Goal: Task Accomplishment & Management: Use online tool/utility

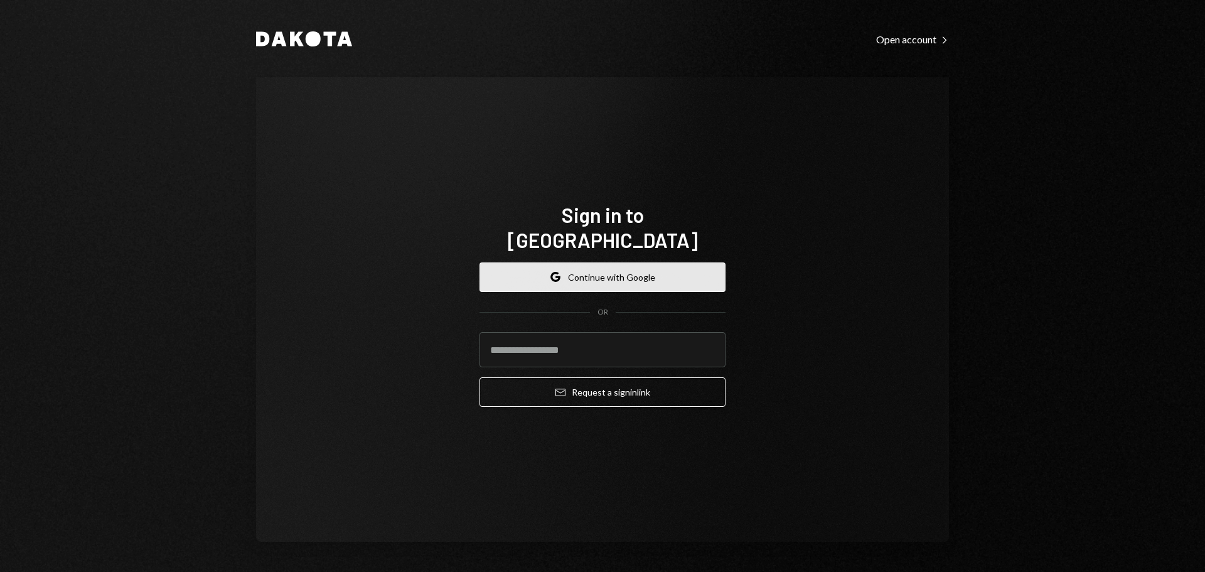
click at [588, 270] on button "Google Continue with Google" at bounding box center [602, 276] width 246 height 29
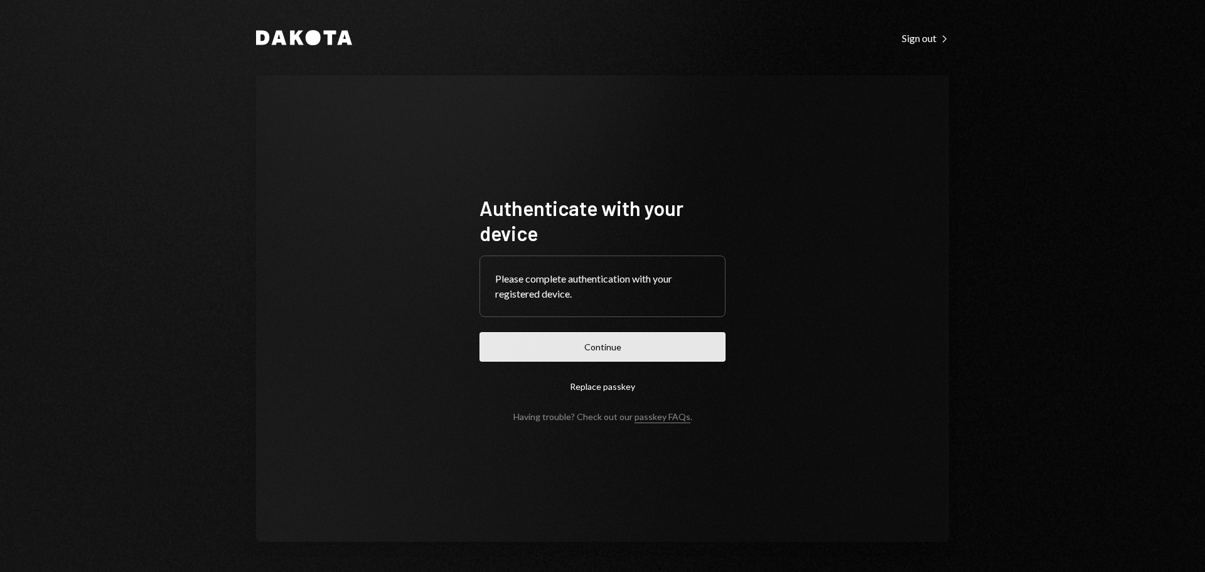
click at [607, 339] on button "Continue" at bounding box center [602, 346] width 246 height 29
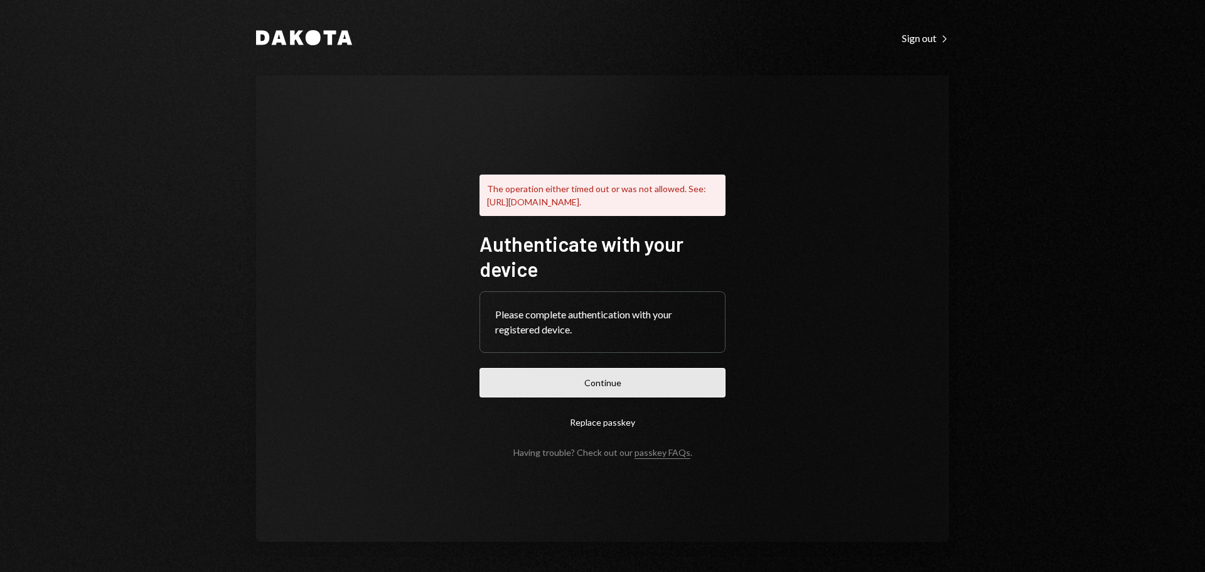
click at [609, 383] on button "Continue" at bounding box center [602, 382] width 246 height 29
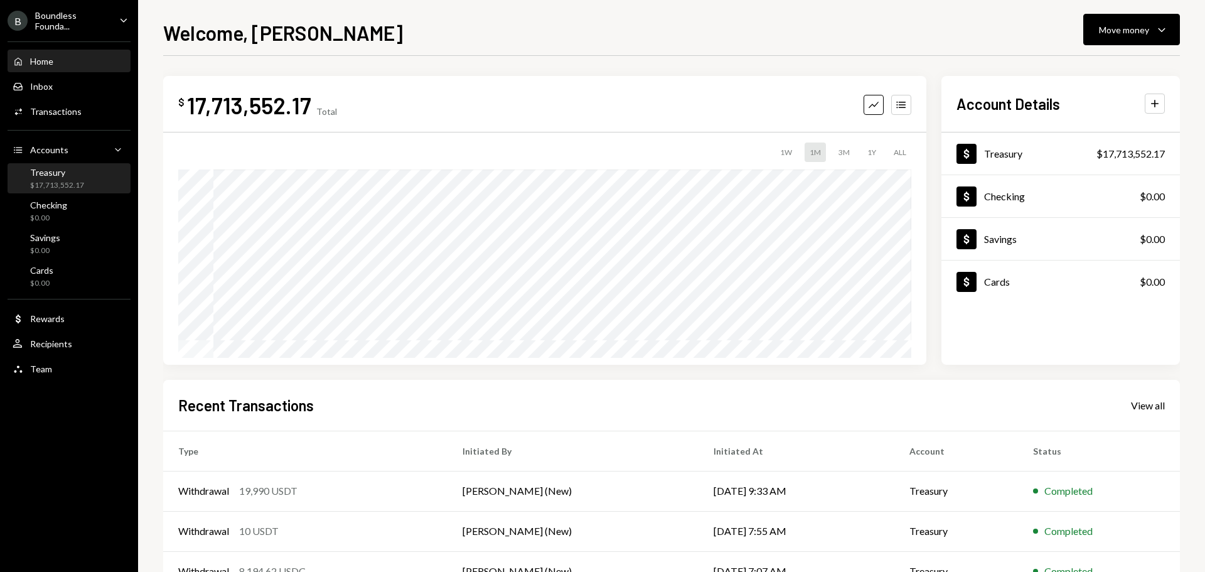
click at [43, 174] on div "Treasury" at bounding box center [57, 172] width 54 height 11
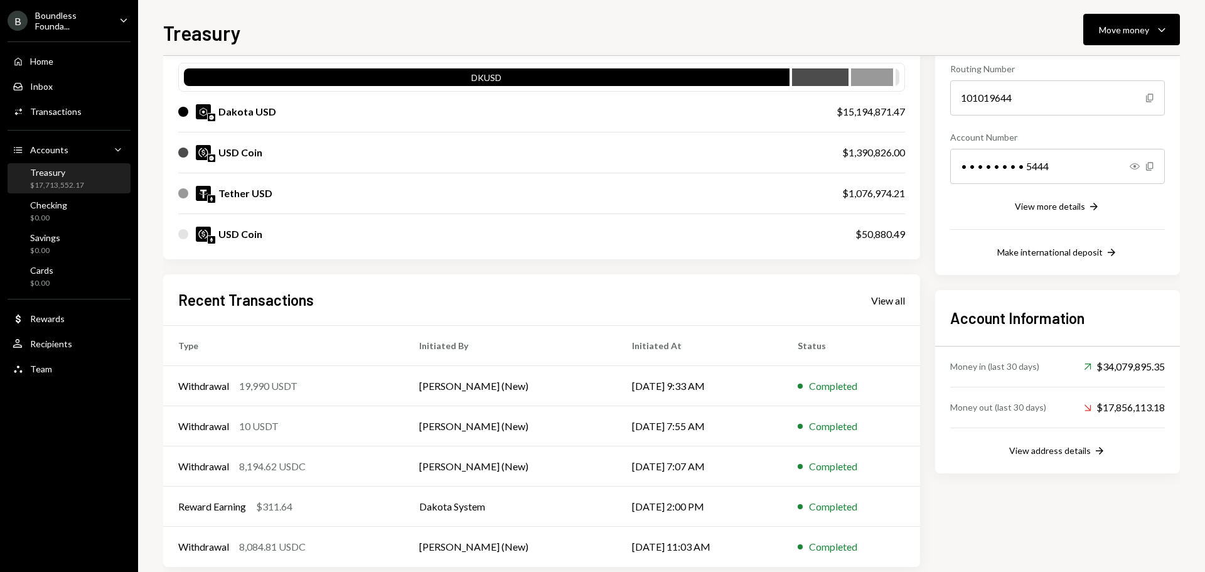
scroll to position [144, 0]
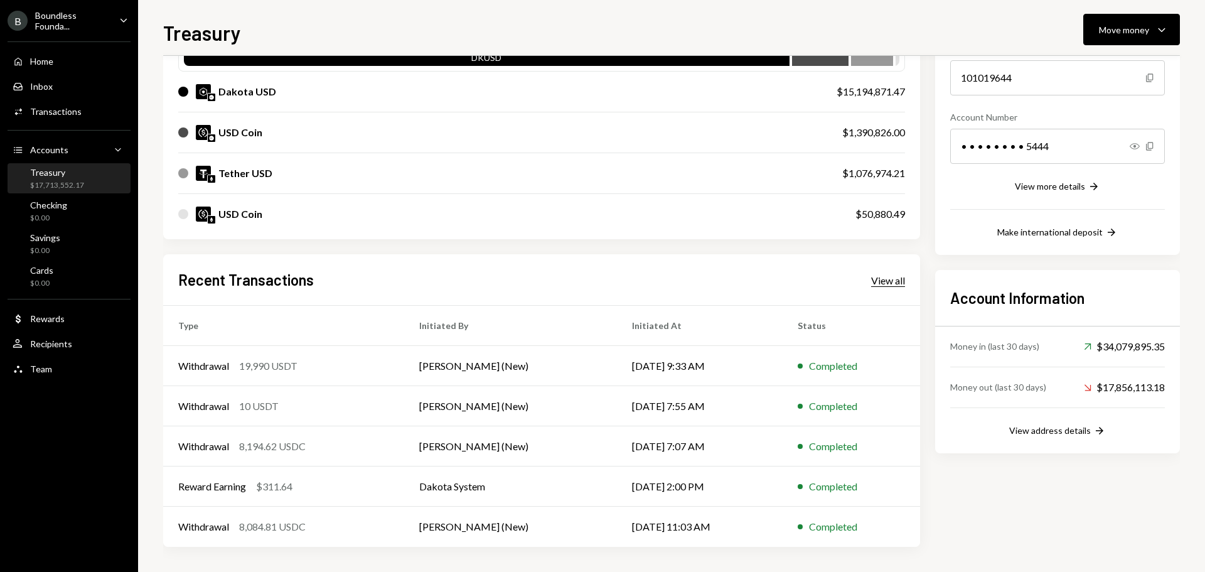
click at [871, 286] on div "View all" at bounding box center [888, 280] width 34 height 13
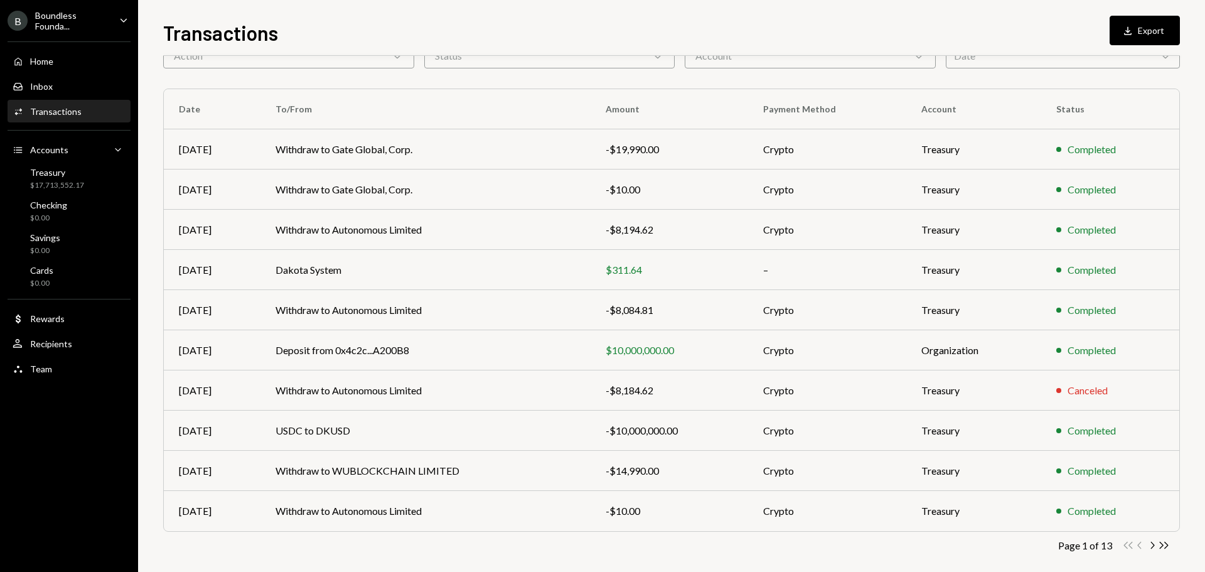
scroll to position [83, 0]
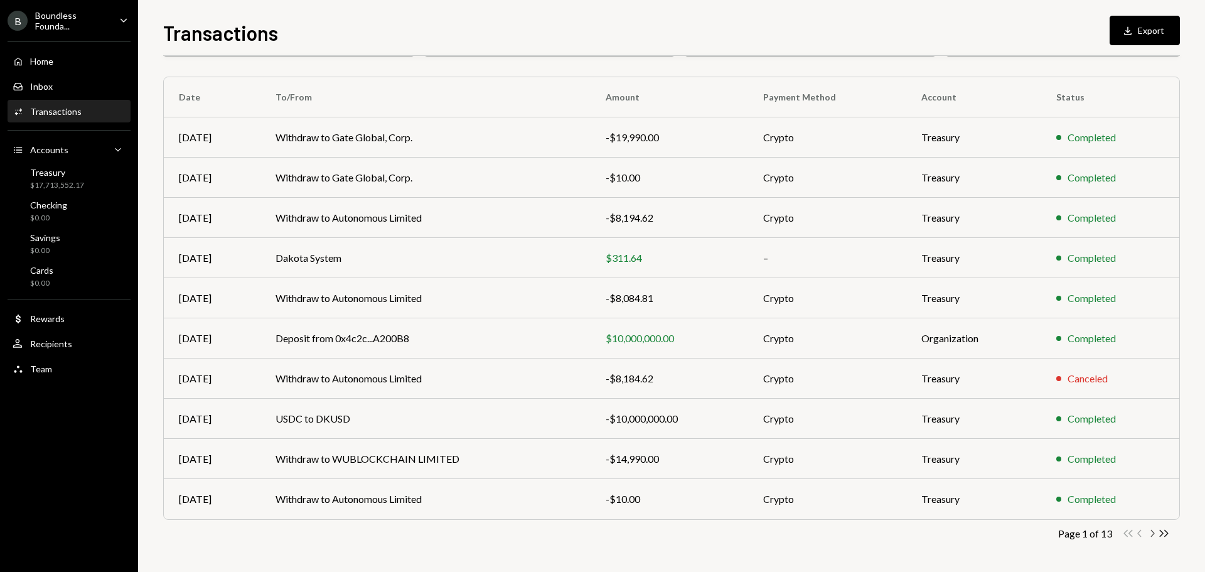
click at [1153, 530] on icon "Chevron Right" at bounding box center [1152, 533] width 12 height 12
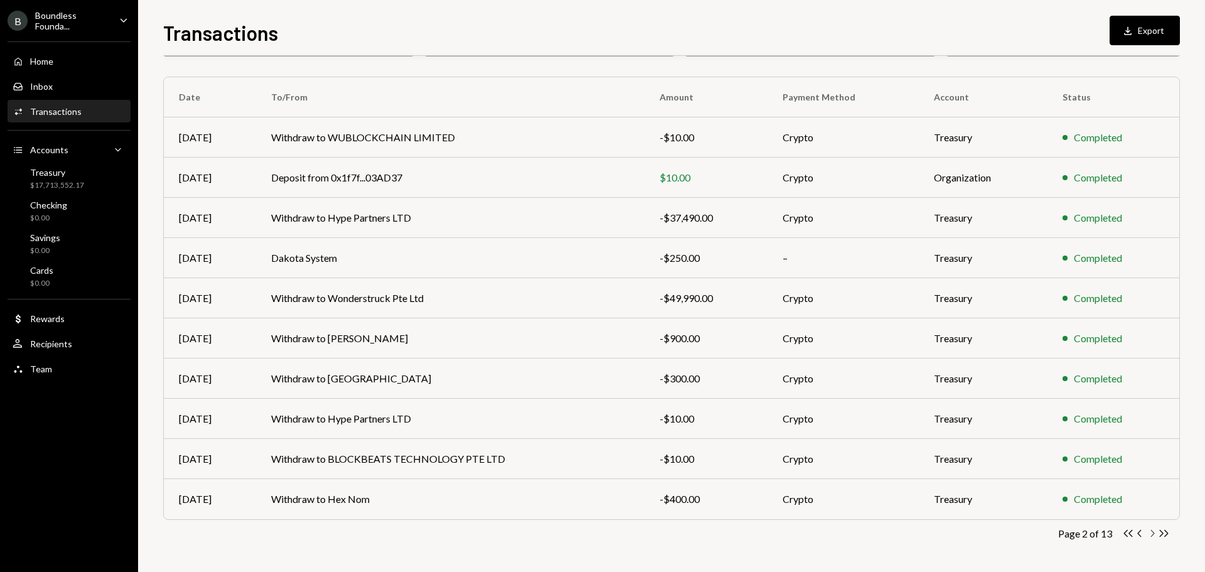
click at [1151, 535] on icon "Chevron Right" at bounding box center [1152, 533] width 12 height 12
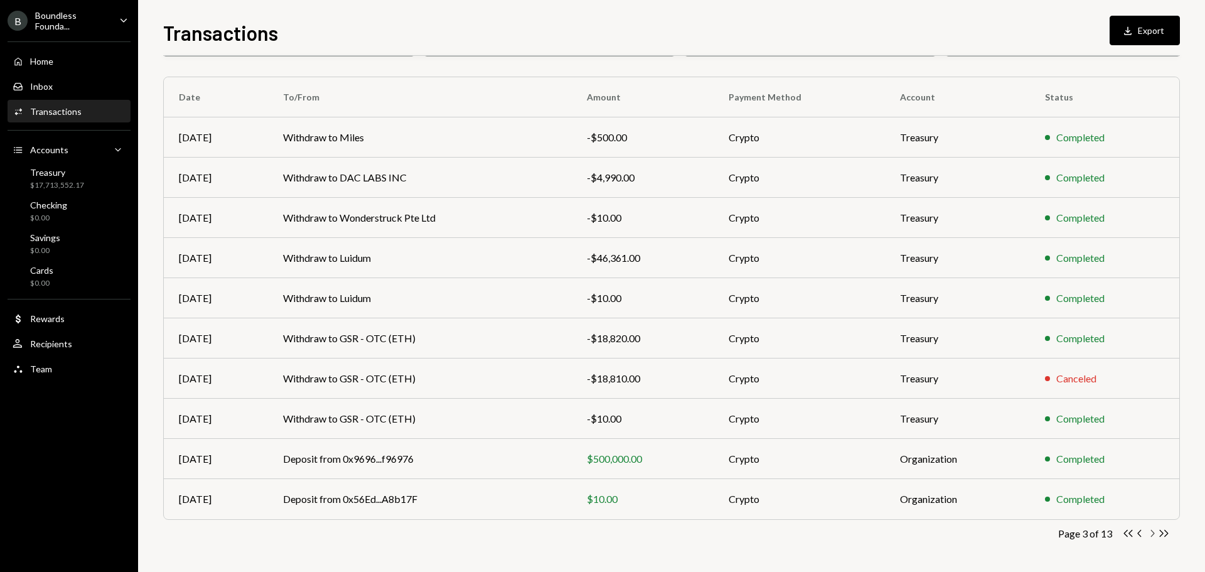
click at [1151, 532] on icon "Chevron Right" at bounding box center [1152, 533] width 12 height 12
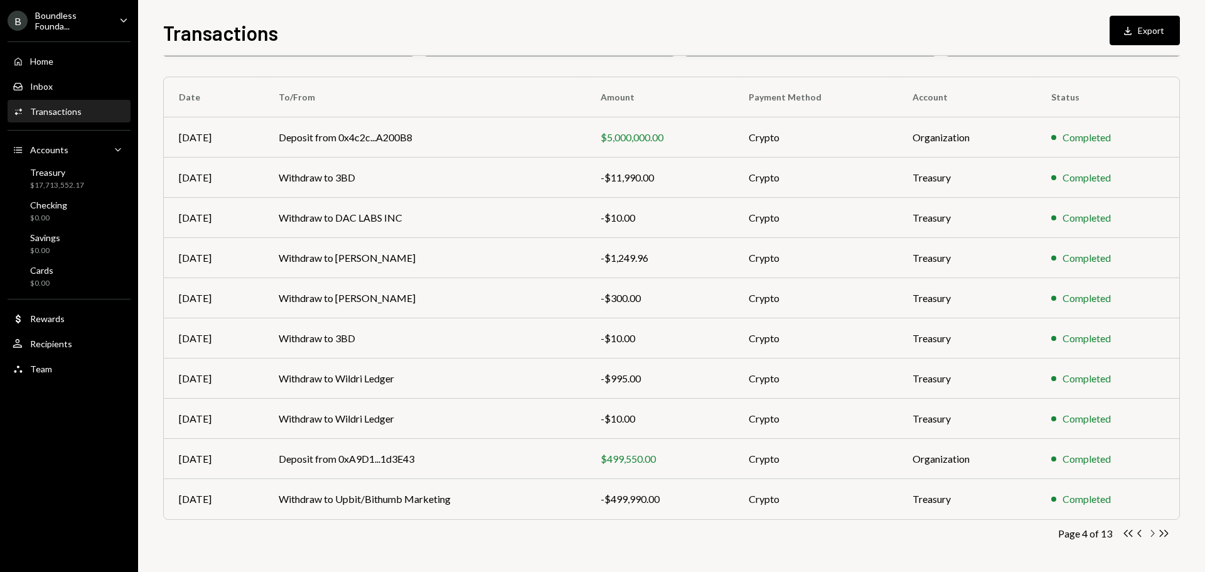
click at [1151, 530] on icon "button" at bounding box center [1153, 533] width 4 height 7
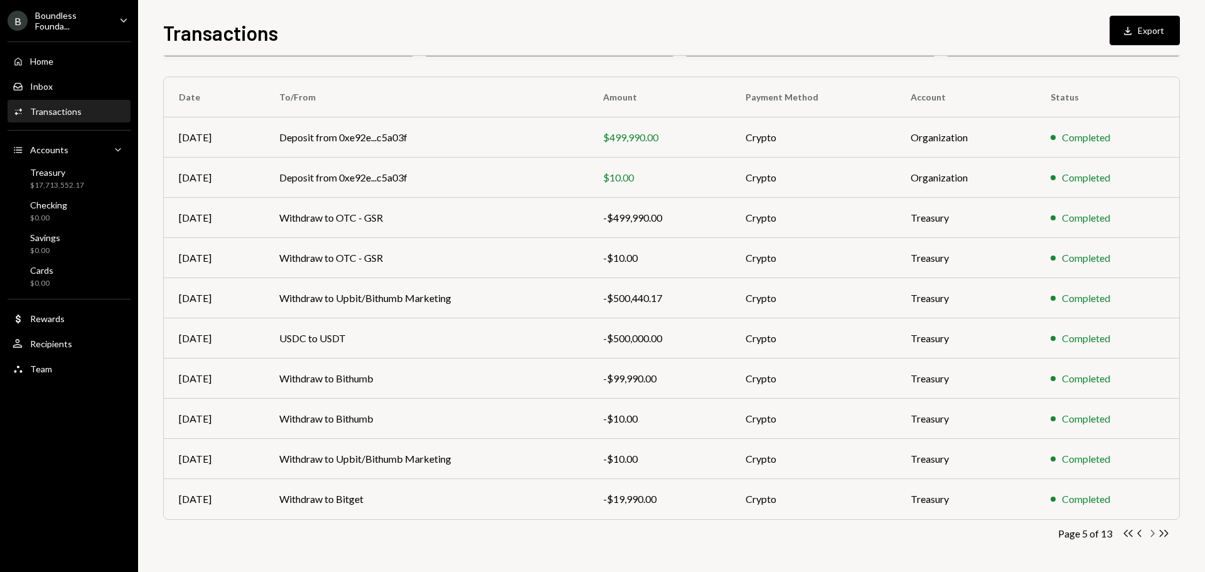
click at [1151, 530] on icon "button" at bounding box center [1153, 533] width 4 height 7
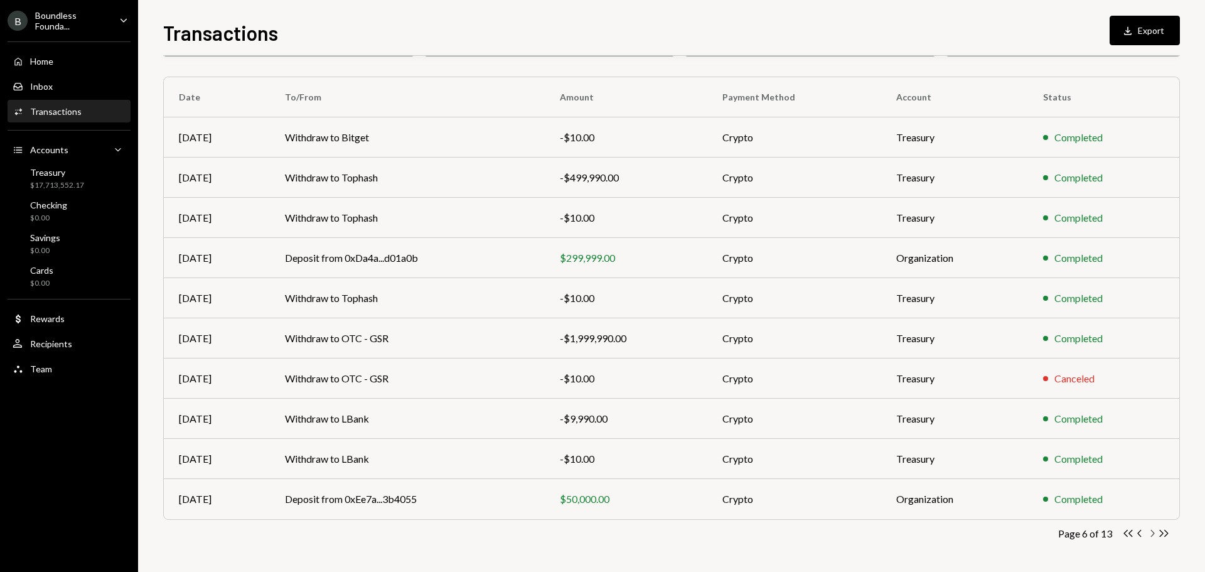
click at [1151, 534] on icon "Chevron Right" at bounding box center [1152, 533] width 12 height 12
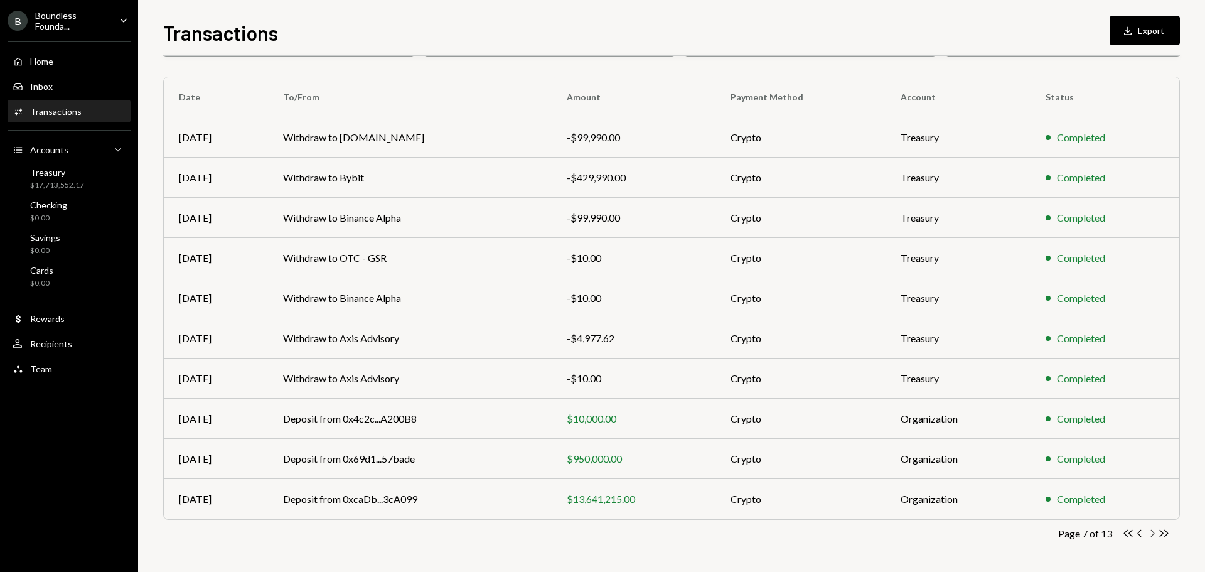
click at [1151, 531] on icon "button" at bounding box center [1153, 533] width 4 height 7
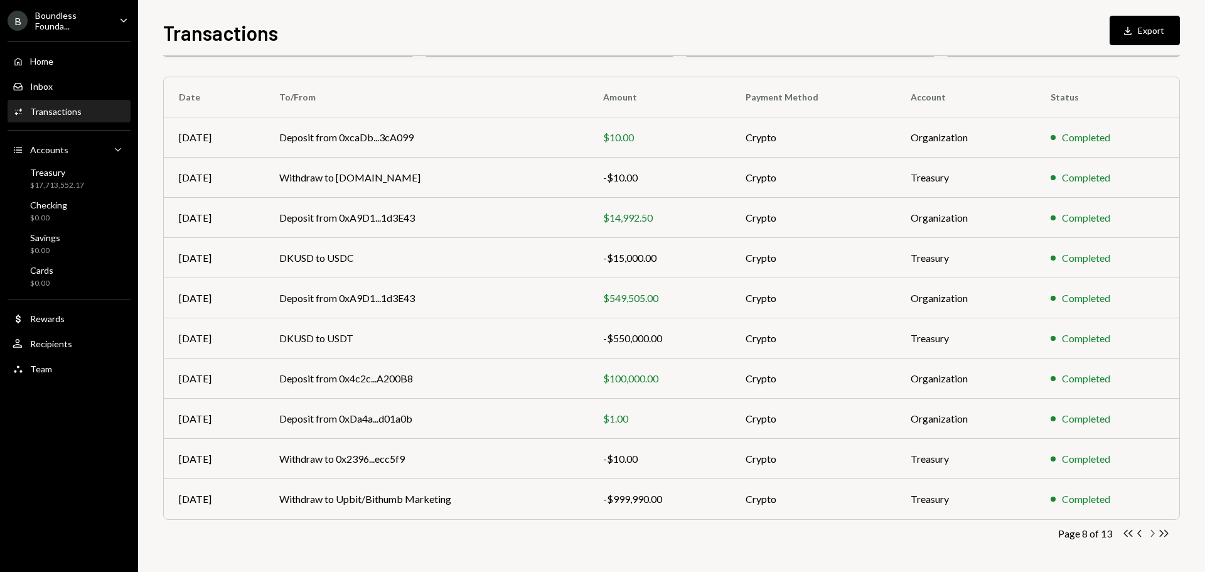
click at [1154, 535] on icon "Chevron Right" at bounding box center [1152, 533] width 12 height 12
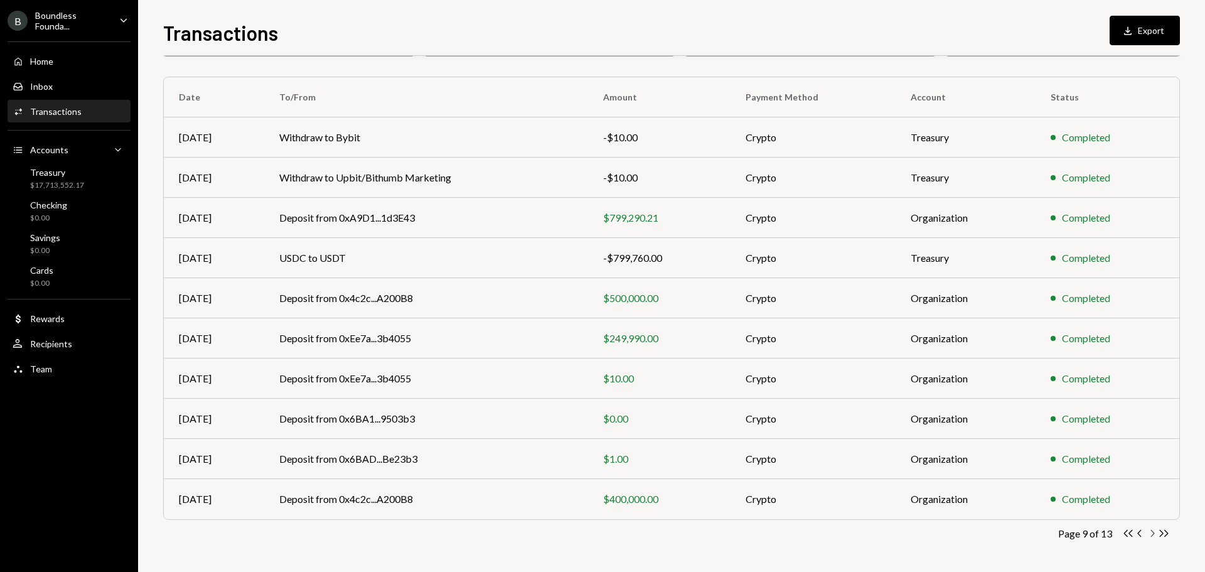
click at [1152, 533] on icon "Chevron Right" at bounding box center [1152, 533] width 12 height 12
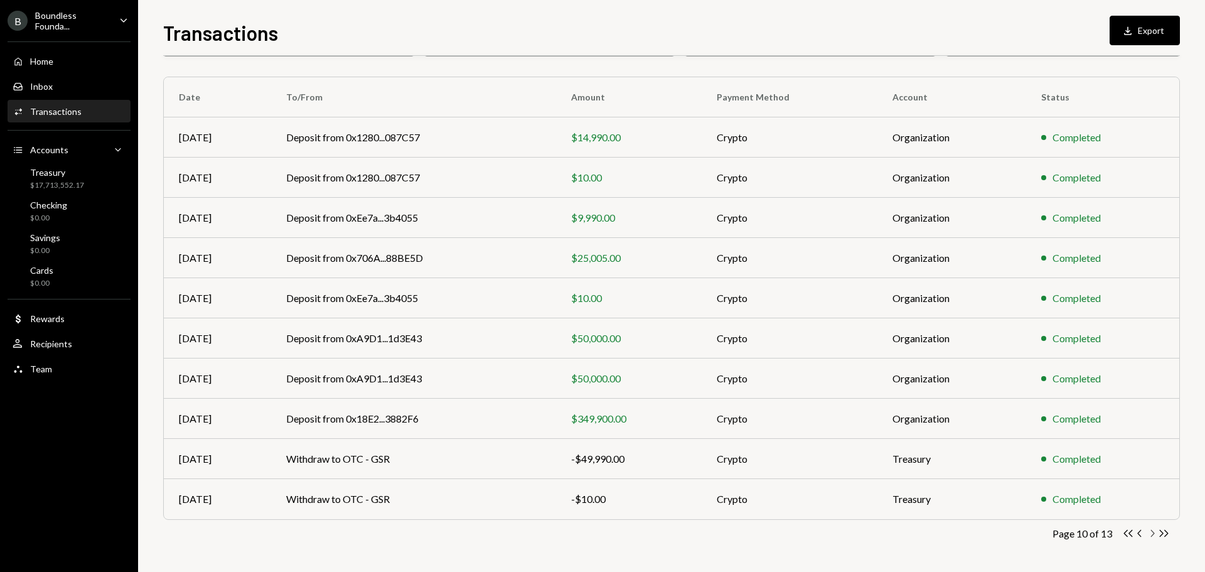
click at [1151, 533] on icon "Chevron Right" at bounding box center [1152, 533] width 12 height 12
click at [1150, 23] on button "Download Export" at bounding box center [1144, 30] width 70 height 29
